Goal: Transaction & Acquisition: Download file/media

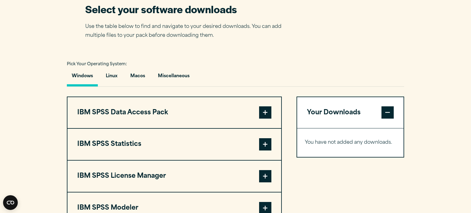
scroll to position [393, 0]
click at [185, 86] on button "Miscellaneous" at bounding box center [173, 77] width 41 height 17
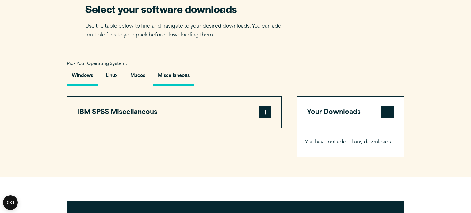
click at [70, 86] on button "Windows" at bounding box center [82, 77] width 31 height 17
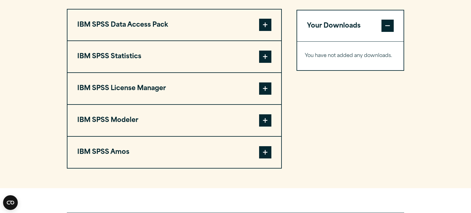
scroll to position [481, 0]
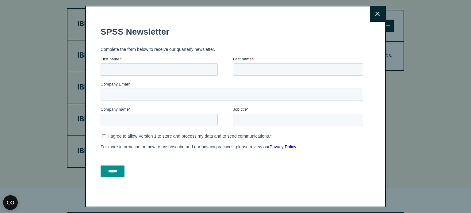
click at [372, 13] on button "Close" at bounding box center [377, 13] width 15 height 15
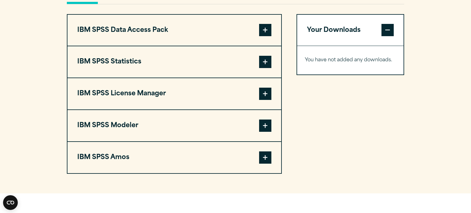
click at [372, 13] on div "Close" at bounding box center [235, 106] width 471 height 213
click at [264, 68] on span at bounding box center [265, 62] width 12 height 12
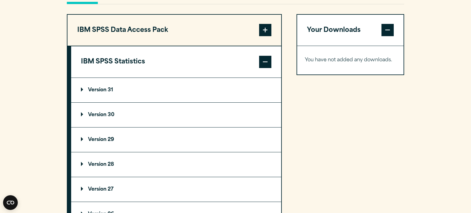
click at [100, 93] on p "Version 31" at bounding box center [97, 90] width 32 height 5
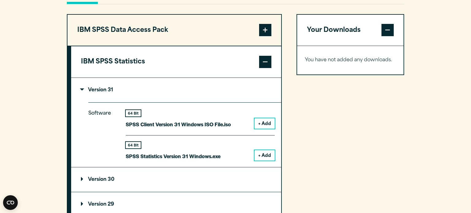
click at [261, 161] on button "+ Add" at bounding box center [264, 155] width 20 height 10
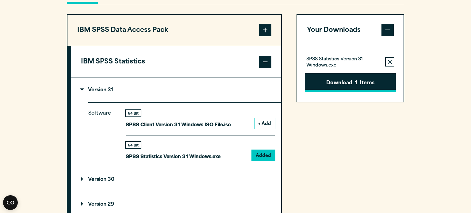
click at [343, 92] on button "Download 1 Items" at bounding box center [350, 82] width 91 height 19
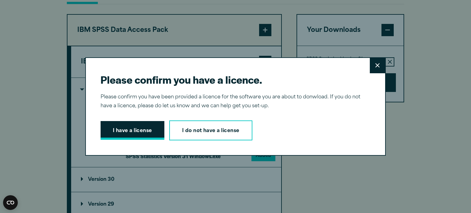
click at [151, 130] on button "I have a license" at bounding box center [133, 130] width 64 height 19
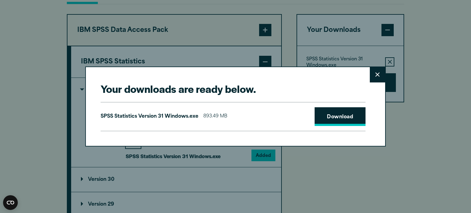
click at [350, 120] on link "Download" at bounding box center [340, 116] width 51 height 19
click at [377, 73] on icon at bounding box center [377, 74] width 4 height 5
